Goal: Task Accomplishment & Management: Complete application form

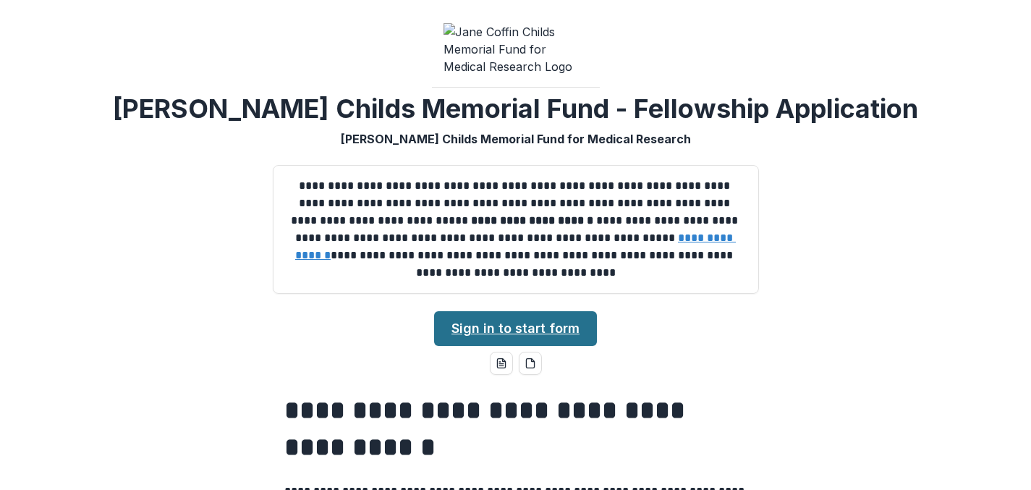
click at [572, 334] on link "Sign in to start form" at bounding box center [515, 328] width 163 height 35
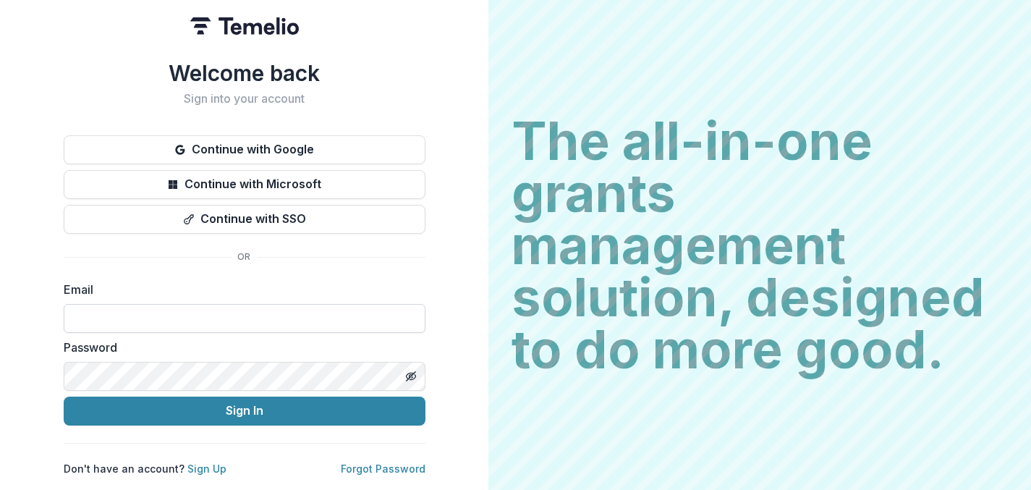
click at [287, 310] on input at bounding box center [245, 318] width 362 height 29
type input "**********"
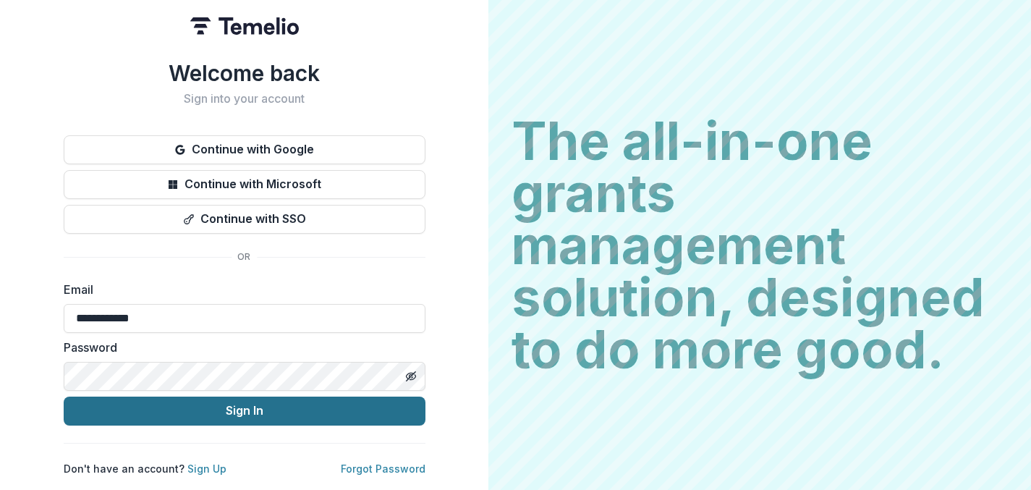
click at [231, 406] on button "Sign In" at bounding box center [245, 411] width 362 height 29
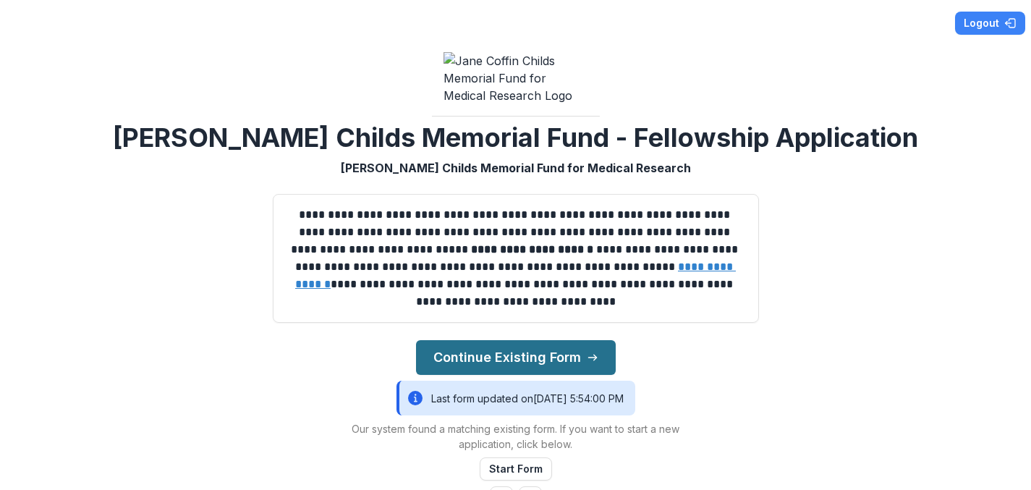
click at [533, 360] on button "Continue Existing Form" at bounding box center [516, 357] width 200 height 35
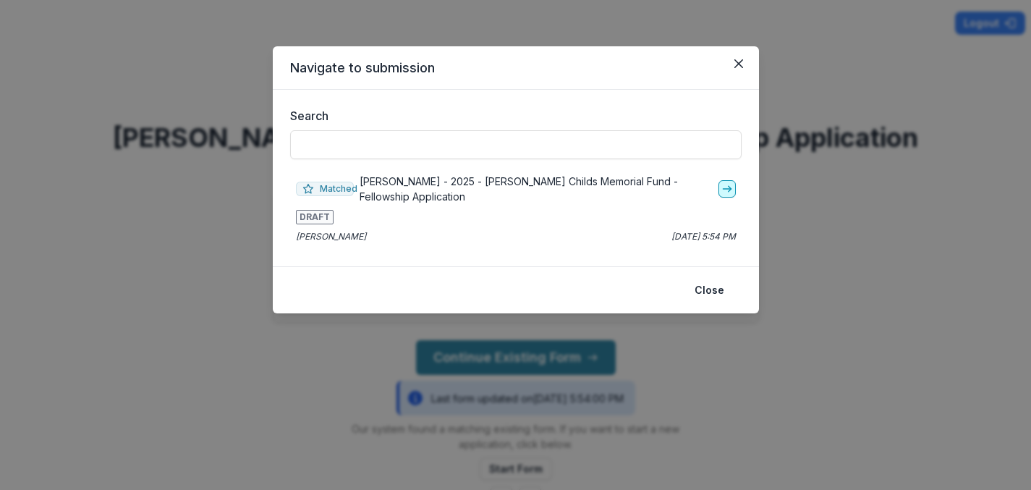
click at [727, 188] on icon "go-to" at bounding box center [727, 189] width 12 height 12
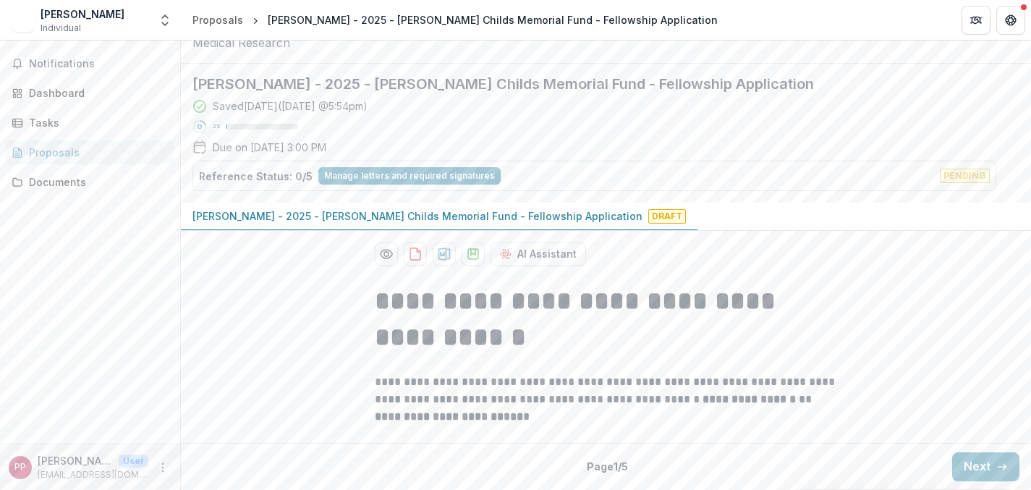
scroll to position [91, 0]
click at [1005, 464] on button "Next" at bounding box center [985, 466] width 67 height 29
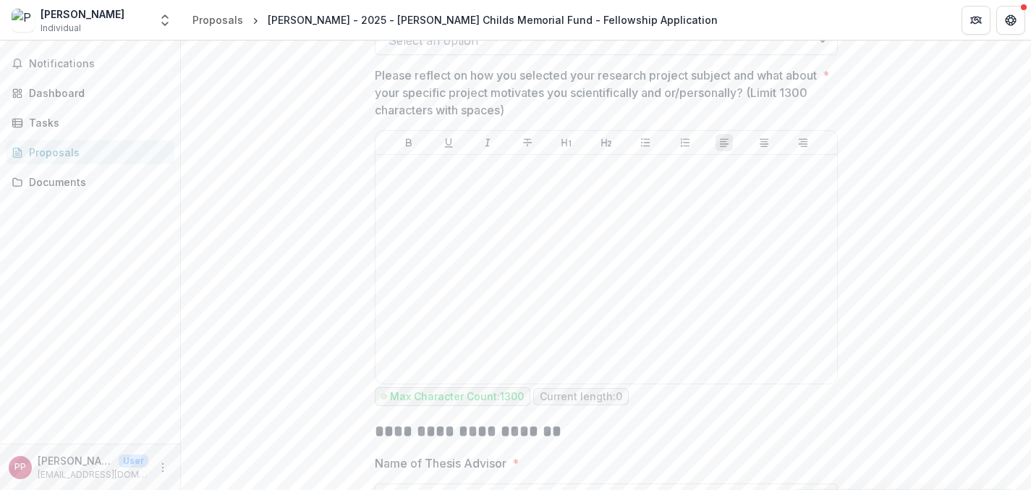
scroll to position [1747, 0]
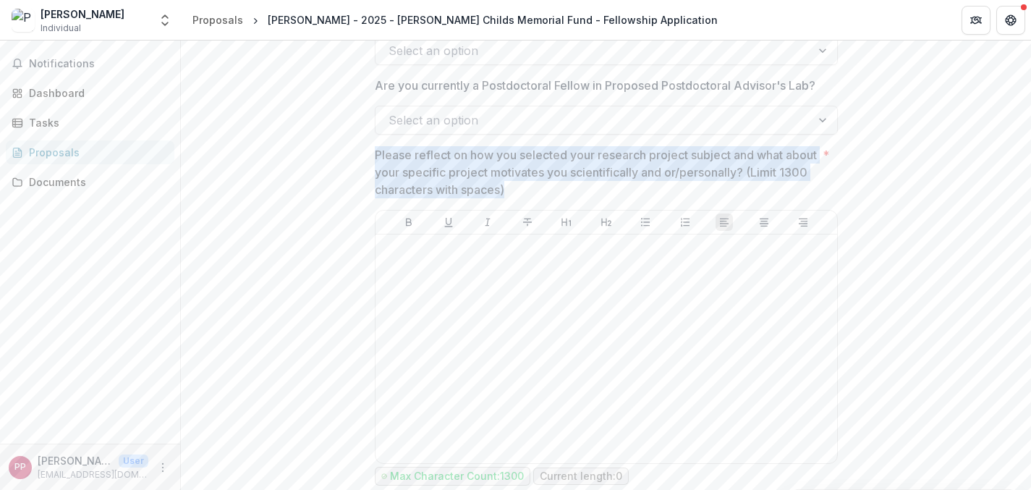
drag, startPoint x: 534, startPoint y: 195, endPoint x: 365, endPoint y: 164, distance: 172.2
copy p "Please reflect on how you selected your research project subject and what about…"
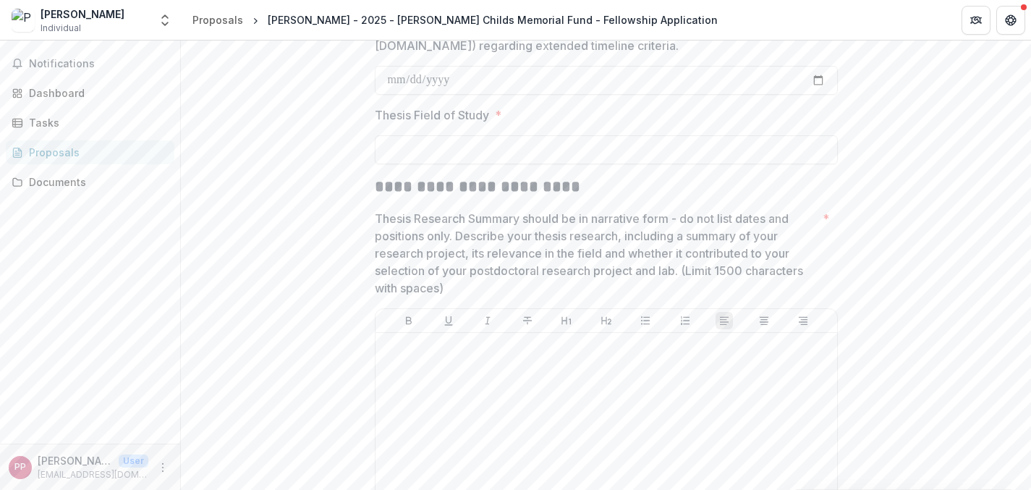
scroll to position [2540, 0]
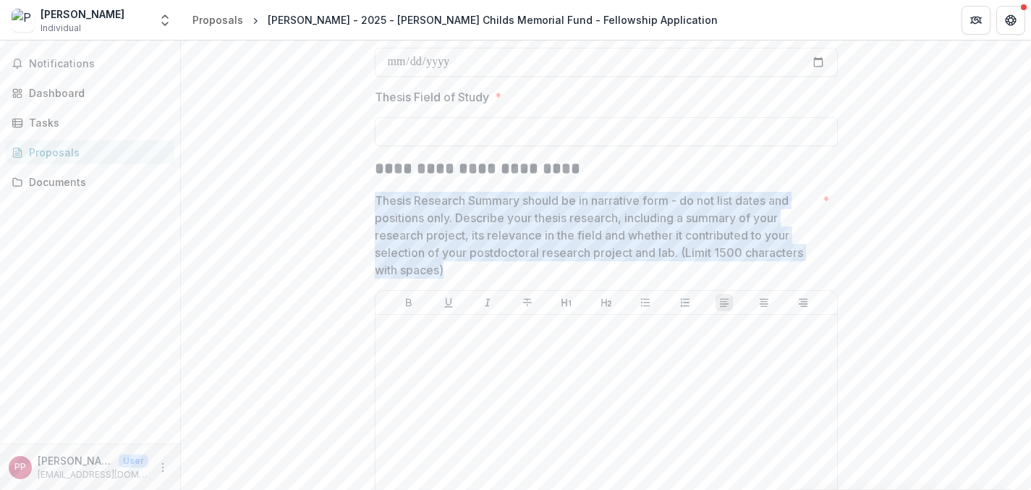
drag, startPoint x: 441, startPoint y: 279, endPoint x: 360, endPoint y: 200, distance: 112.6
copy p "Thesis Research Summary should be in narrative form - do not list dates and pos…"
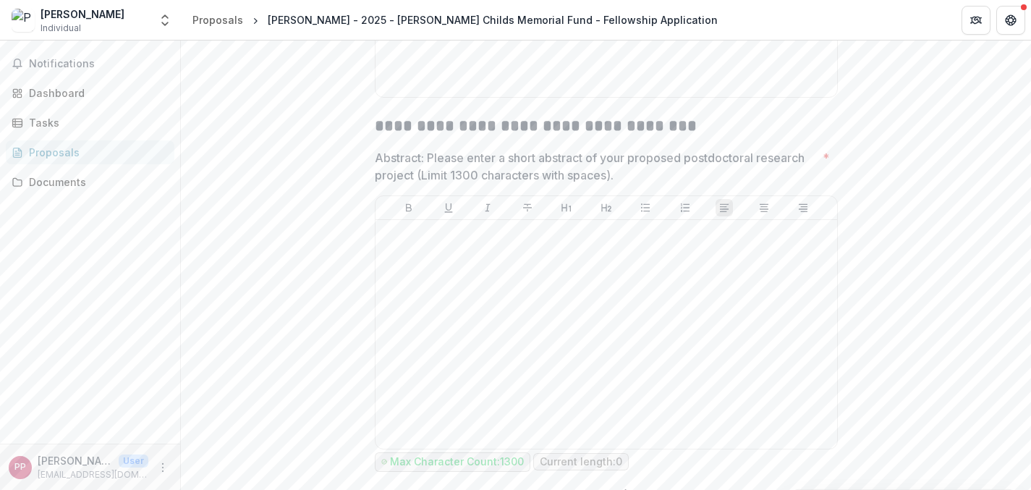
scroll to position [4818, 0]
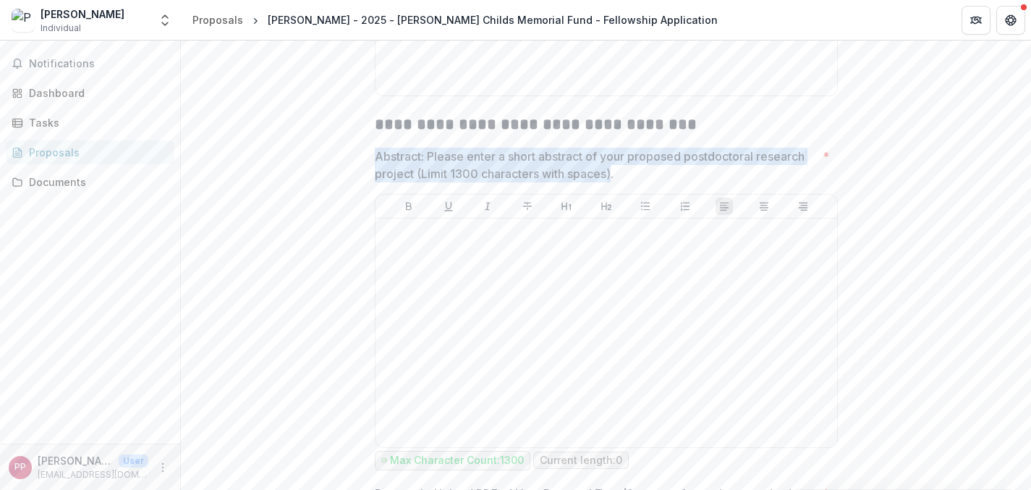
drag, startPoint x: 612, startPoint y: 185, endPoint x: 364, endPoint y: 164, distance: 249.0
copy p "Abstract: Please enter a short abstract of your proposed postdoctoral research …"
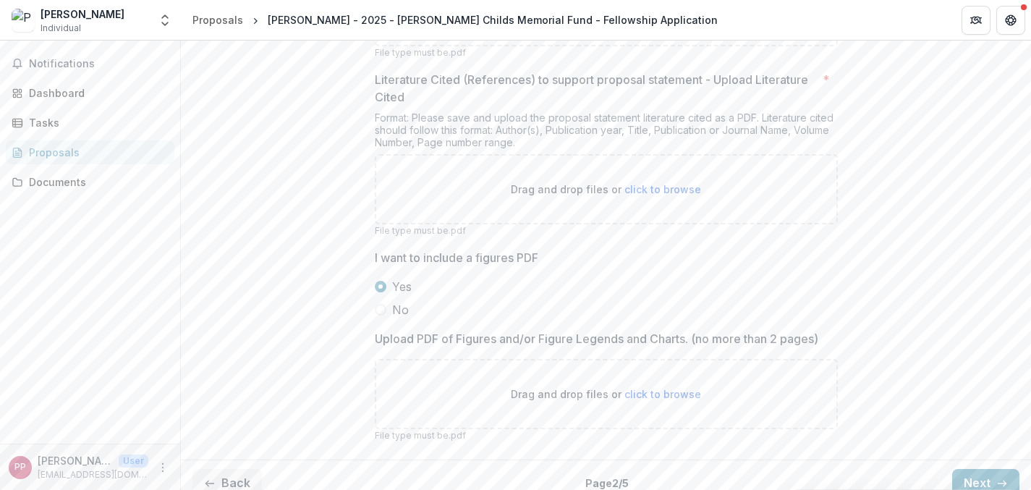
scroll to position [5570, 0]
